Goal: Information Seeking & Learning: Check status

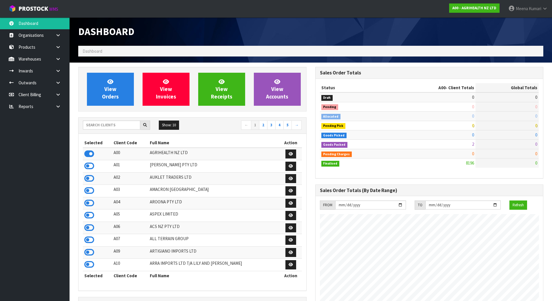
scroll to position [439, 237]
click at [96, 125] on input "text" at bounding box center [111, 125] width 57 height 9
click at [60, 106] on icon at bounding box center [58, 106] width 6 height 4
click at [56, 128] on link "CWL" at bounding box center [35, 131] width 70 height 12
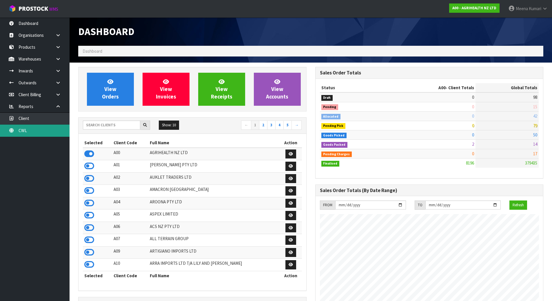
click at [60, 129] on link "CWL" at bounding box center [35, 131] width 70 height 12
click at [49, 113] on link "Client" at bounding box center [35, 119] width 70 height 12
click at [42, 126] on link "CWL" at bounding box center [35, 131] width 70 height 12
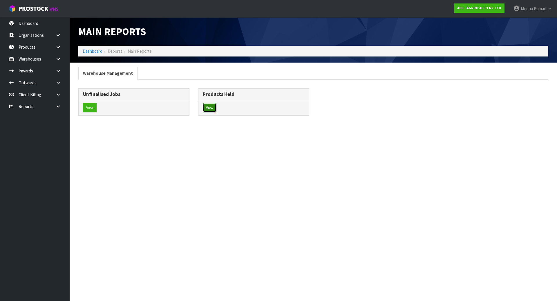
click at [212, 107] on button "View" at bounding box center [210, 107] width 14 height 9
click at [208, 107] on button "View" at bounding box center [210, 107] width 14 height 9
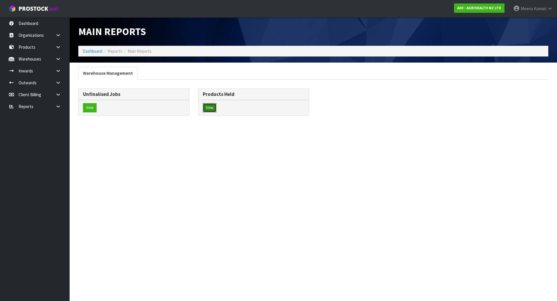
click at [208, 107] on button "View" at bounding box center [210, 107] width 14 height 9
click at [65, 105] on link at bounding box center [60, 107] width 19 height 12
click at [49, 135] on link "CWL" at bounding box center [35, 131] width 70 height 12
click at [213, 108] on button "View" at bounding box center [210, 107] width 14 height 9
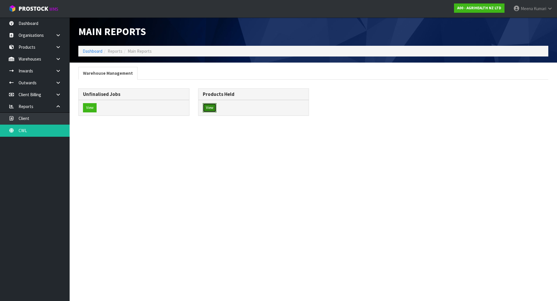
click at [213, 108] on button "View" at bounding box center [210, 107] width 14 height 9
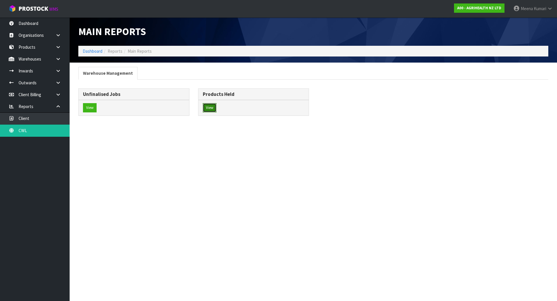
click at [213, 108] on button "View" at bounding box center [210, 107] width 14 height 9
click at [207, 109] on button "View" at bounding box center [210, 107] width 14 height 9
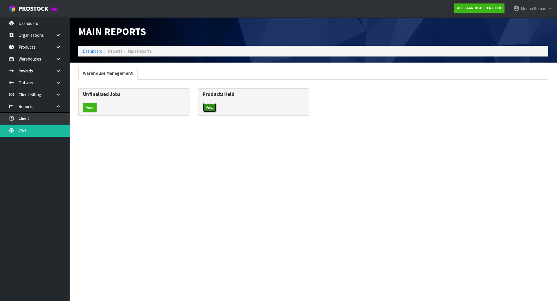
click at [207, 109] on button "View" at bounding box center [210, 107] width 14 height 9
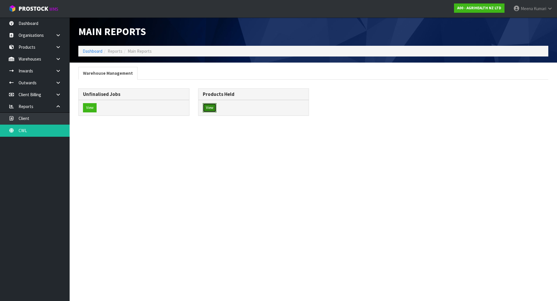
click at [209, 107] on button "View" at bounding box center [210, 107] width 14 height 9
click at [93, 53] on link "Dashboard" at bounding box center [93, 51] width 20 height 6
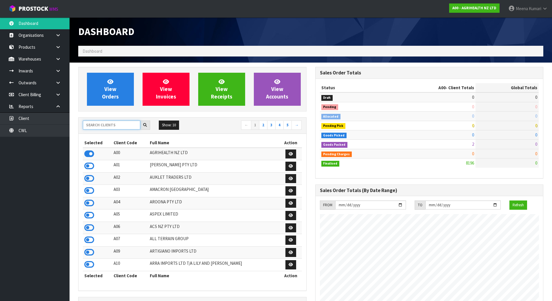
scroll to position [439, 237]
click at [123, 123] on input "text" at bounding box center [111, 125] width 57 height 9
type input "G"
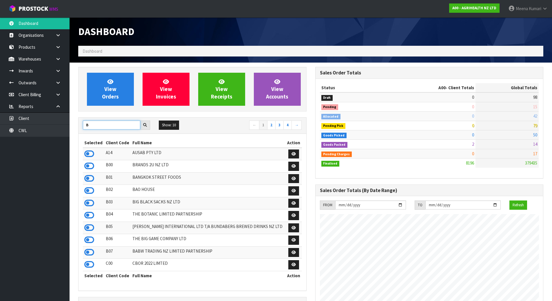
drag, startPoint x: 97, startPoint y: 123, endPoint x: 79, endPoint y: 125, distance: 18.1
click at [79, 125] on div "B" at bounding box center [117, 125] width 76 height 9
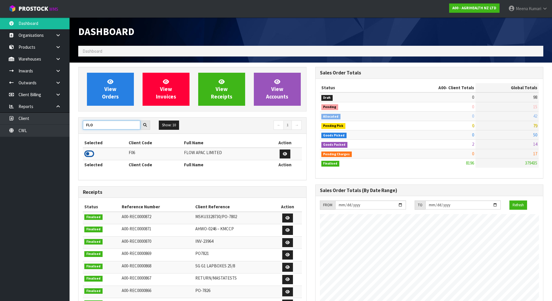
type input "FLO"
click at [91, 153] on icon at bounding box center [89, 154] width 10 height 9
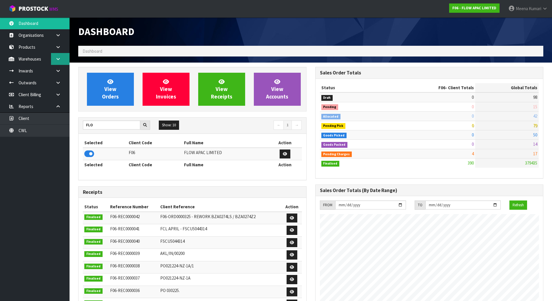
click at [59, 57] on icon at bounding box center [58, 59] width 6 height 4
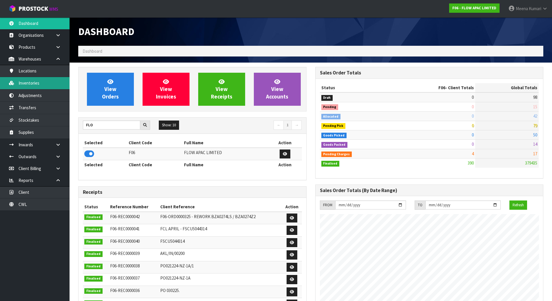
click at [53, 84] on link "Inventories" at bounding box center [35, 83] width 70 height 12
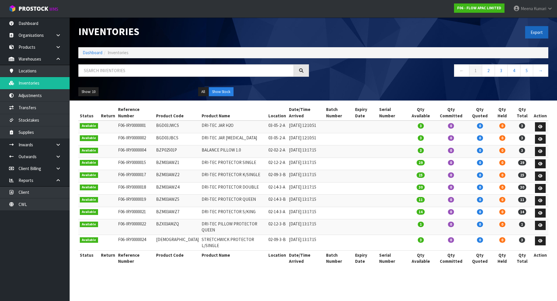
drag, startPoint x: 533, startPoint y: 23, endPoint x: 532, endPoint y: 27, distance: 4.2
click at [532, 23] on div "Export" at bounding box center [432, 32] width 239 height 30
click at [532, 29] on button "Export" at bounding box center [536, 32] width 23 height 12
click at [193, 67] on input "text" at bounding box center [185, 70] width 215 height 12
paste input "BZF021105"
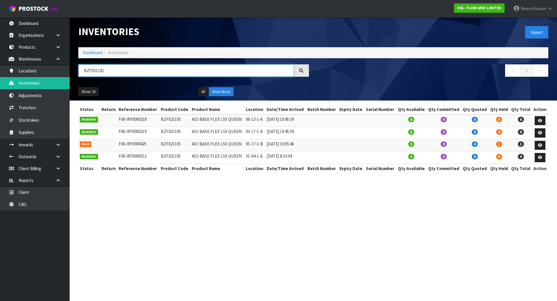
type input "BZF021105"
click at [101, 50] on link "Dashboard" at bounding box center [93, 53] width 20 height 6
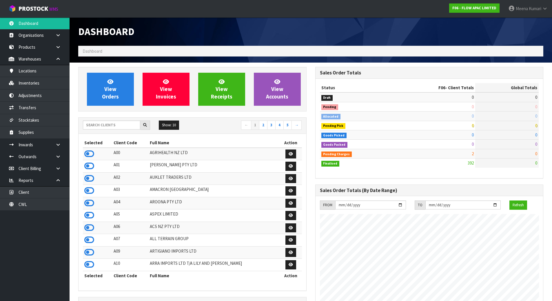
scroll to position [439, 237]
click at [111, 131] on div "Show: 10 5 10 25 50 ← 1 2 3 4 5 →" at bounding box center [193, 126] width 228 height 16
click at [116, 130] on div "Show: 10 5 10 25 50 ← 1 2 3 4 5 →" at bounding box center [193, 126] width 228 height 10
click at [117, 129] on input "text" at bounding box center [111, 125] width 57 height 9
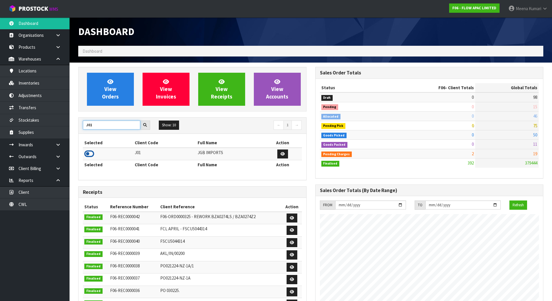
type input "J01"
click at [89, 153] on icon at bounding box center [89, 154] width 10 height 9
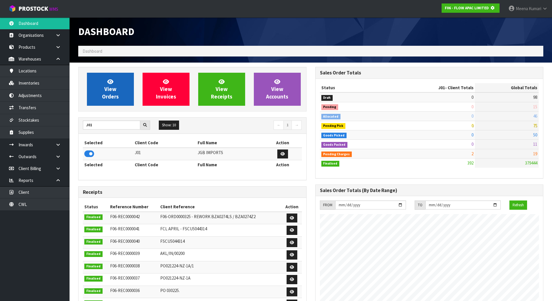
scroll to position [362, 237]
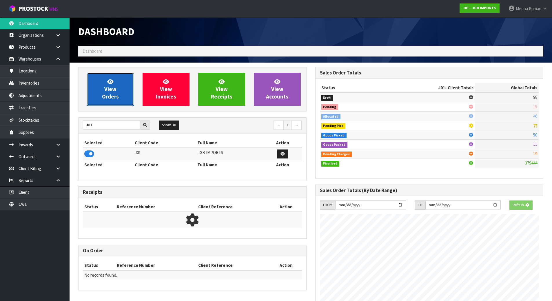
click at [112, 96] on span "View Orders" at bounding box center [110, 89] width 17 height 22
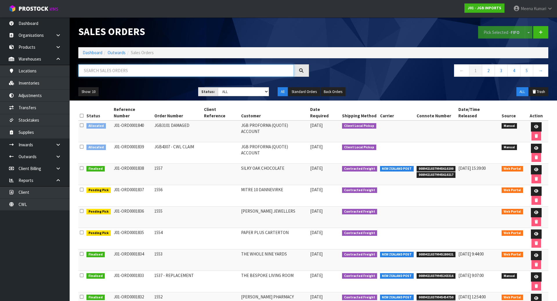
click at [202, 72] on input "text" at bounding box center [185, 70] width 215 height 12
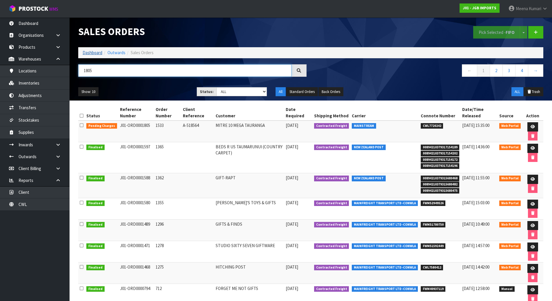
type input "1805"
click at [93, 55] on link "Dashboard" at bounding box center [93, 53] width 20 height 6
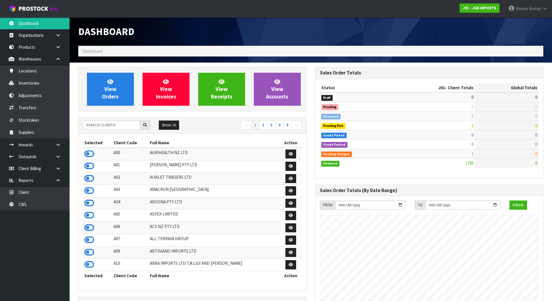
scroll to position [439, 237]
click at [106, 127] on input "text" at bounding box center [111, 125] width 57 height 9
type input "V04"
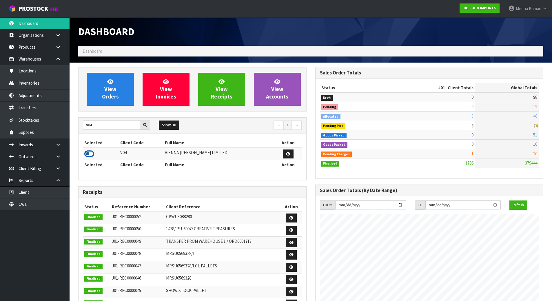
click at [85, 150] on icon at bounding box center [89, 154] width 10 height 9
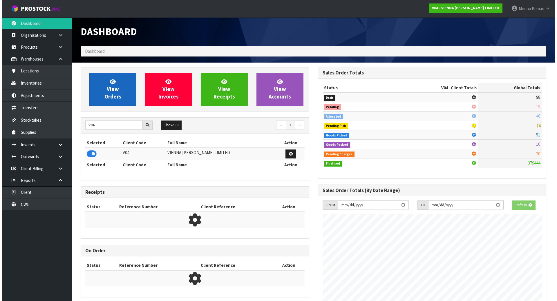
scroll to position [289647, 289772]
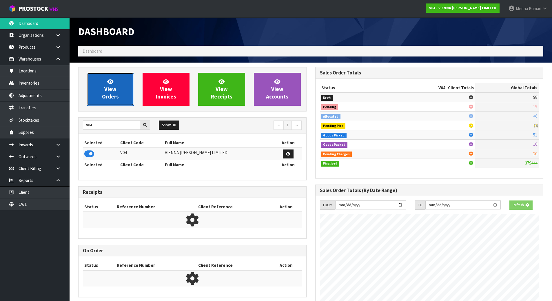
click at [115, 91] on span "View Orders" at bounding box center [110, 89] width 17 height 22
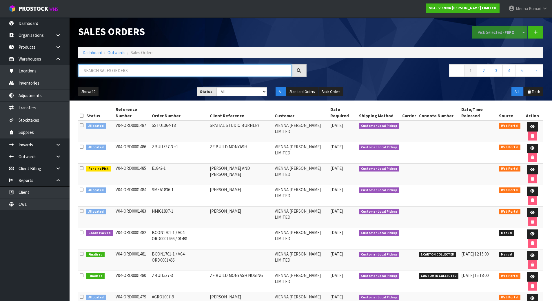
drag, startPoint x: 197, startPoint y: 70, endPoint x: 203, endPoint y: 63, distance: 9.5
click at [197, 70] on input "text" at bounding box center [184, 70] width 213 height 12
type input "1463"
